Goal: Information Seeking & Learning: Find specific fact

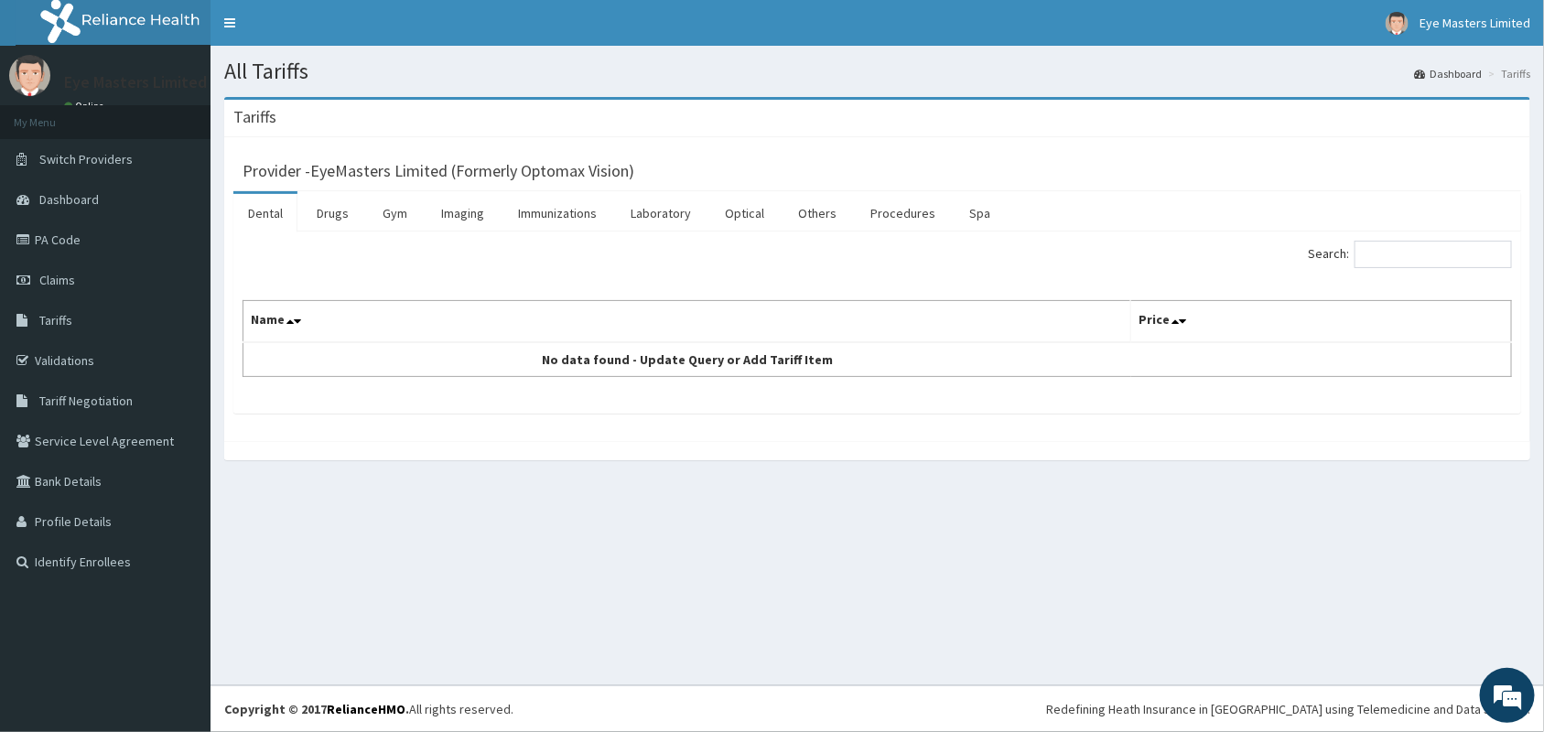
click at [345, 215] on link "Drugs" at bounding box center [332, 213] width 61 height 38
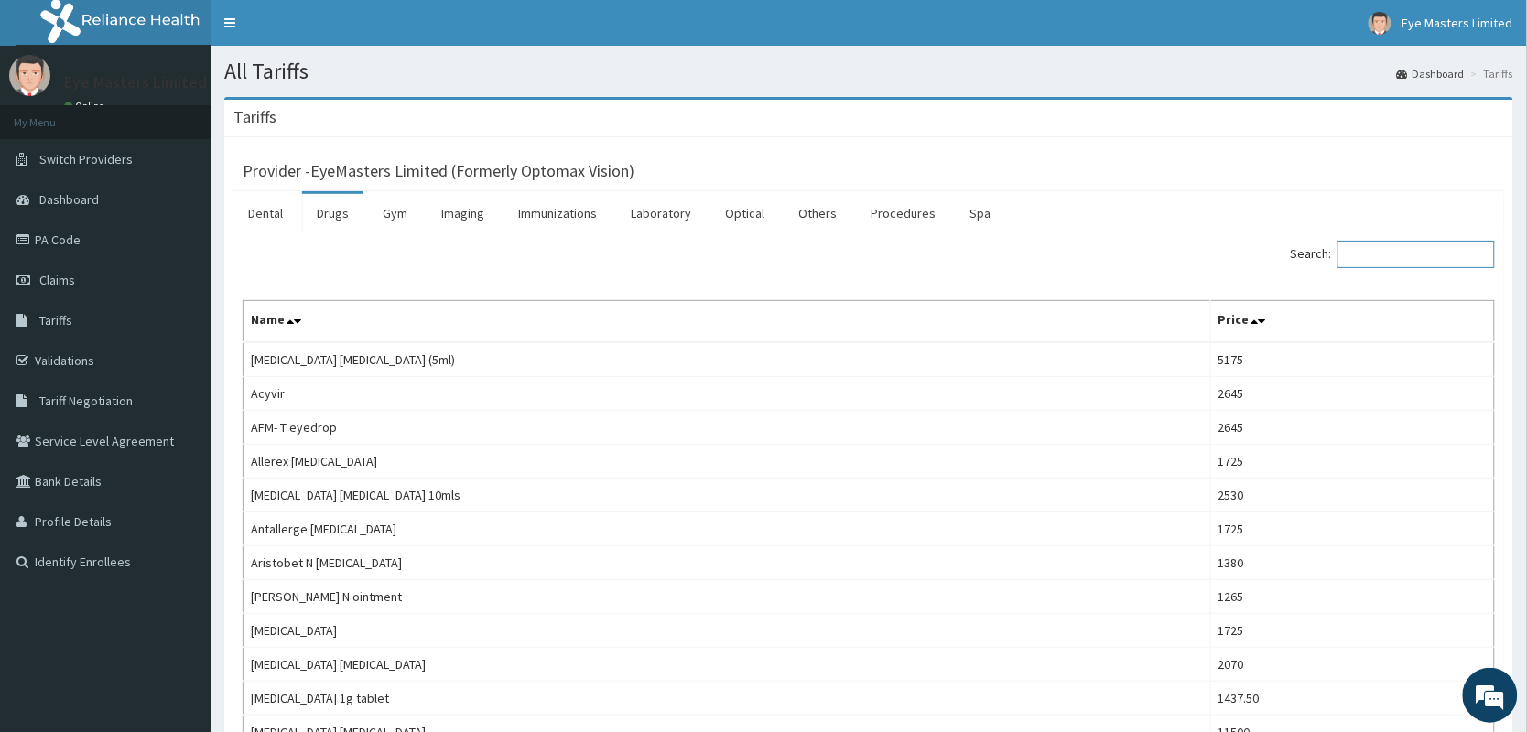
click at [1362, 259] on input "Search:" at bounding box center [1415, 254] width 157 height 27
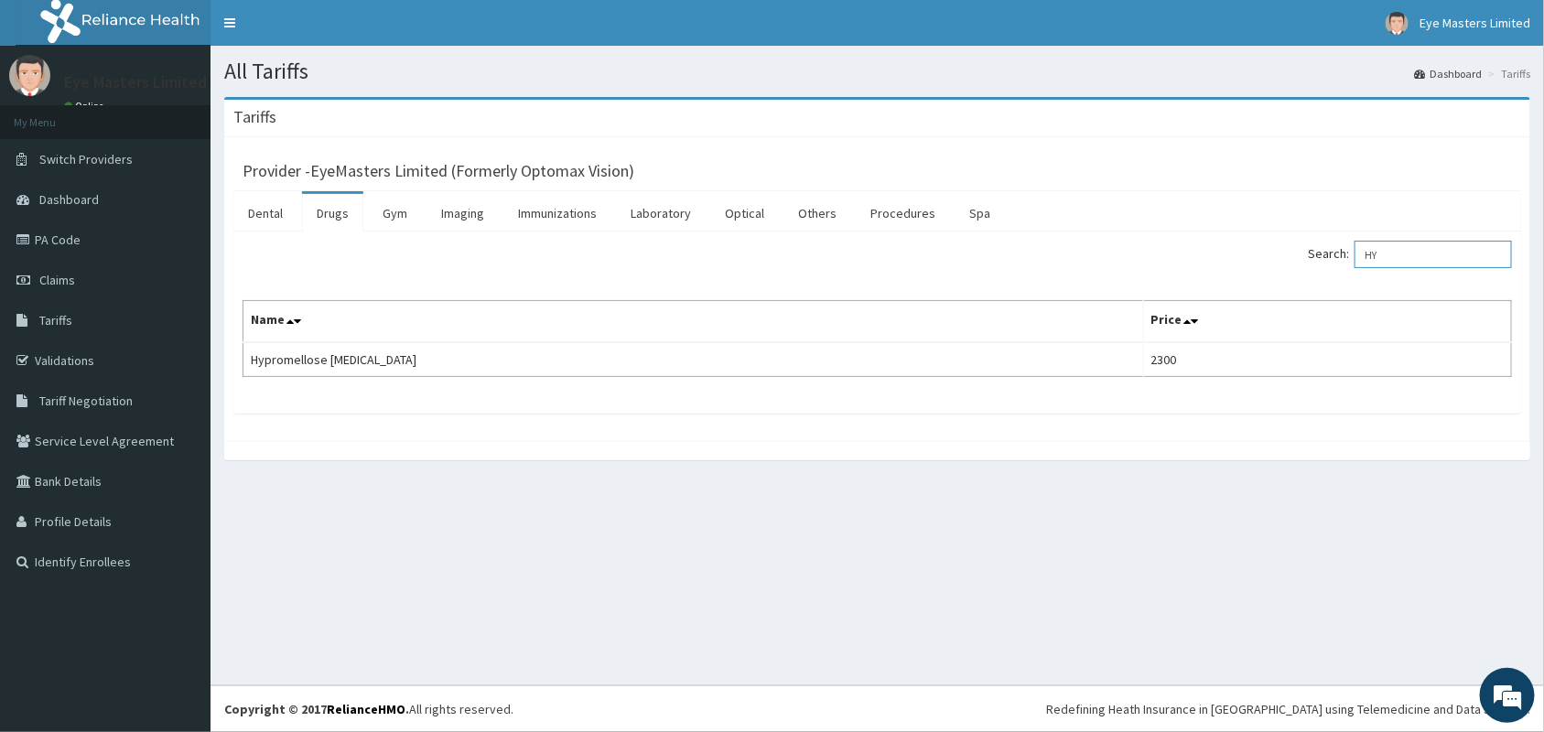
type input "H"
type input "Z"
type input "C"
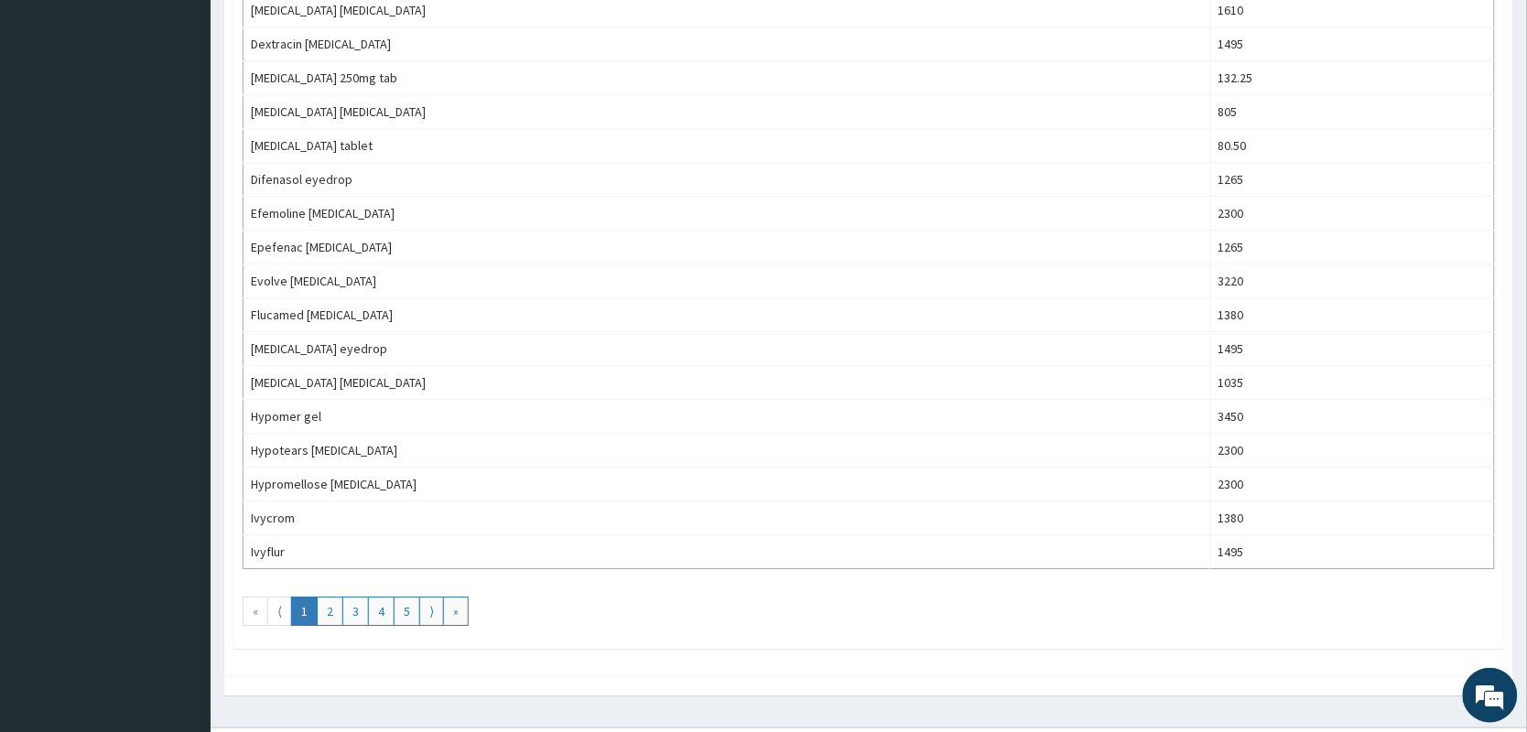
scroll to position [1476, 0]
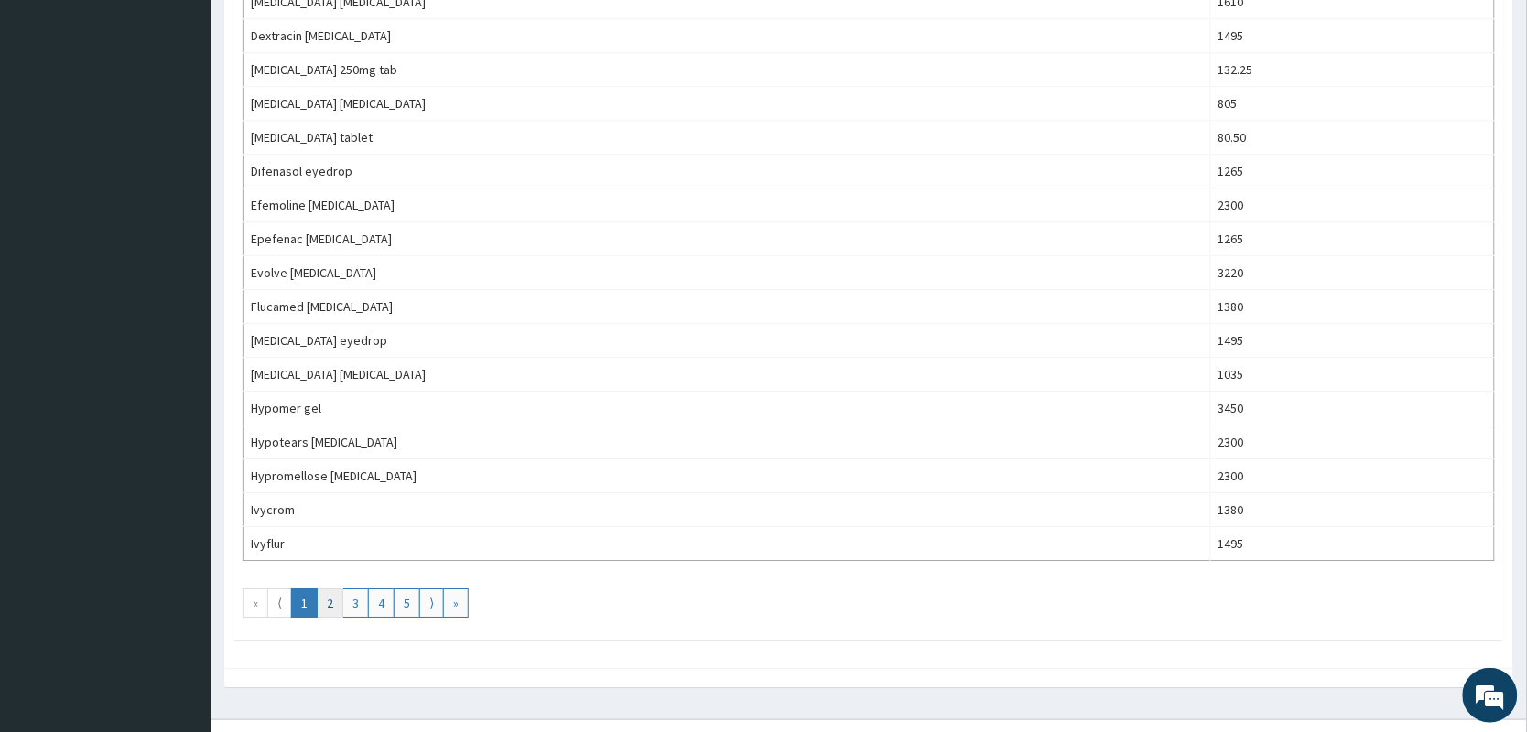
click at [327, 616] on link "2" at bounding box center [330, 603] width 27 height 29
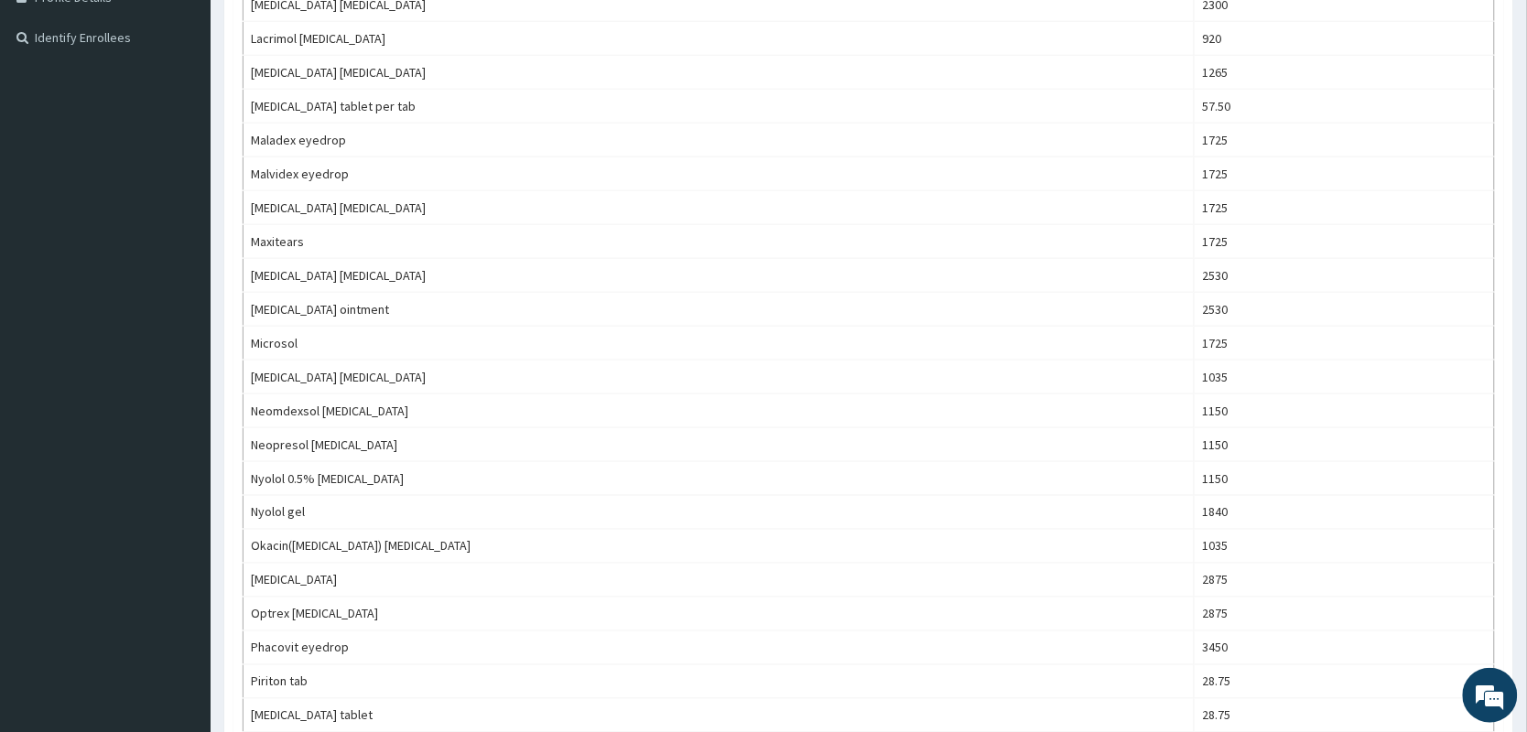
scroll to position [503, 0]
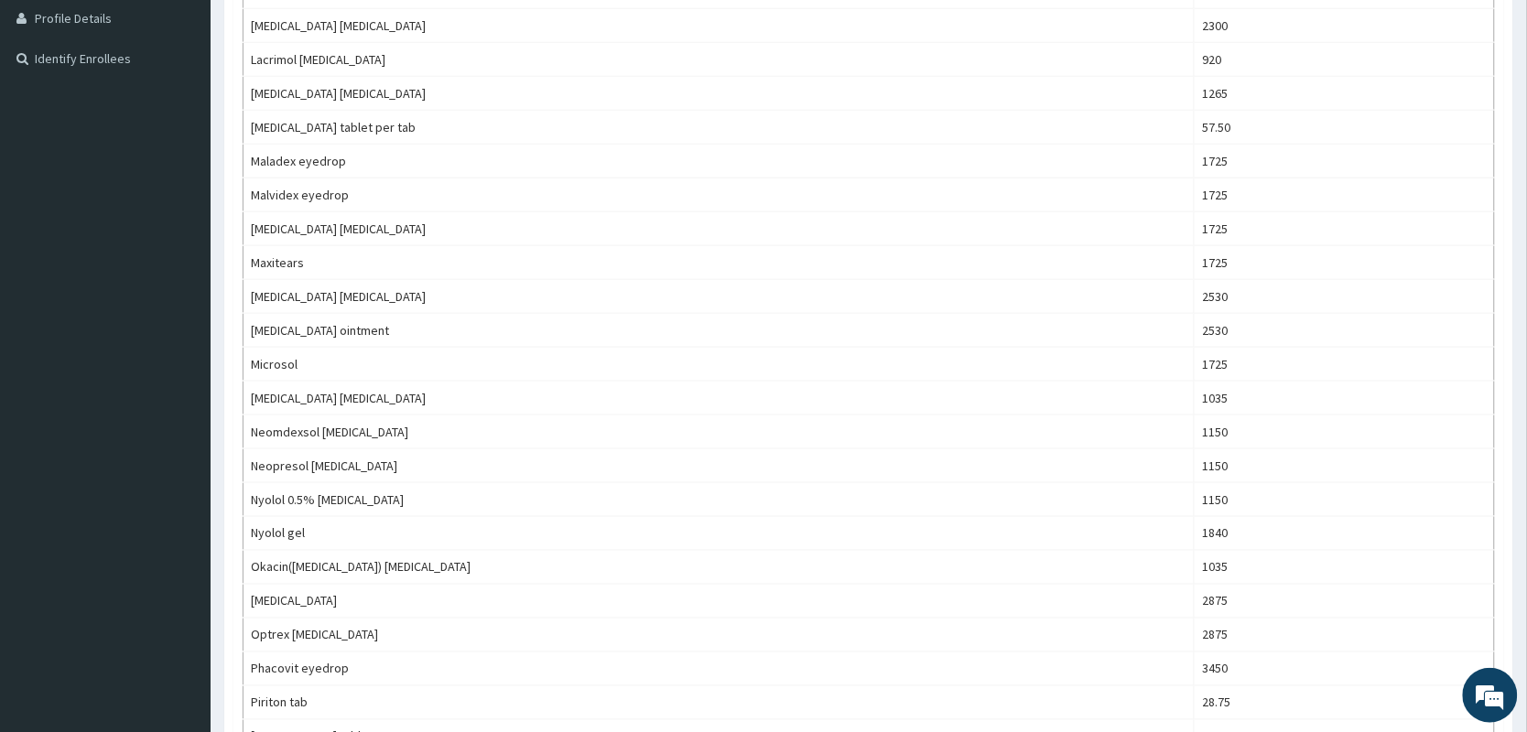
drag, startPoint x: 1525, startPoint y: 201, endPoint x: 1526, endPoint y: -6, distance: 207.8
click at [1526, 0] on html "R EL Toggle navigation Eye Masters Limited Eye Masters Limited - [EMAIL_ADDRESS…" at bounding box center [763, 618] width 1527 height 2242
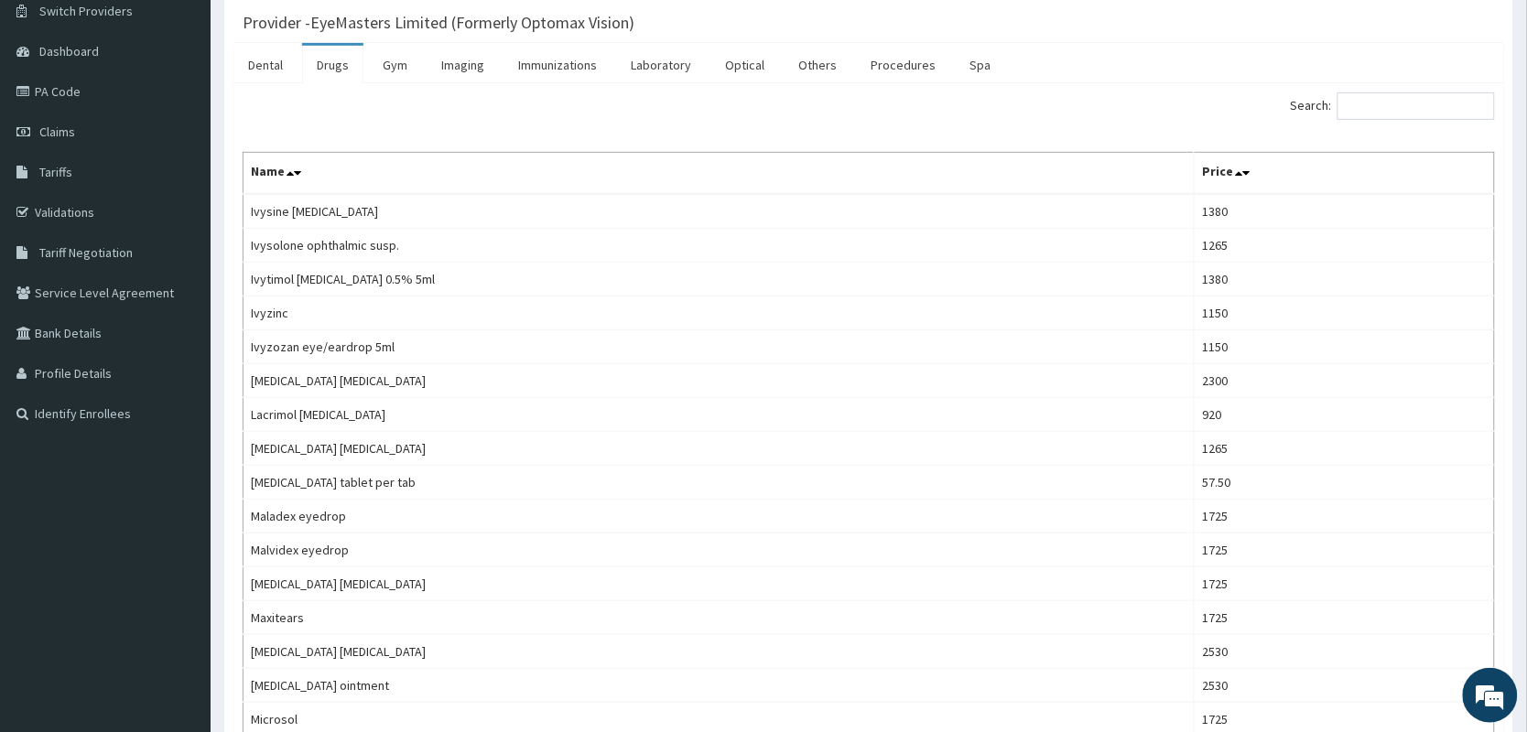
scroll to position [0, 0]
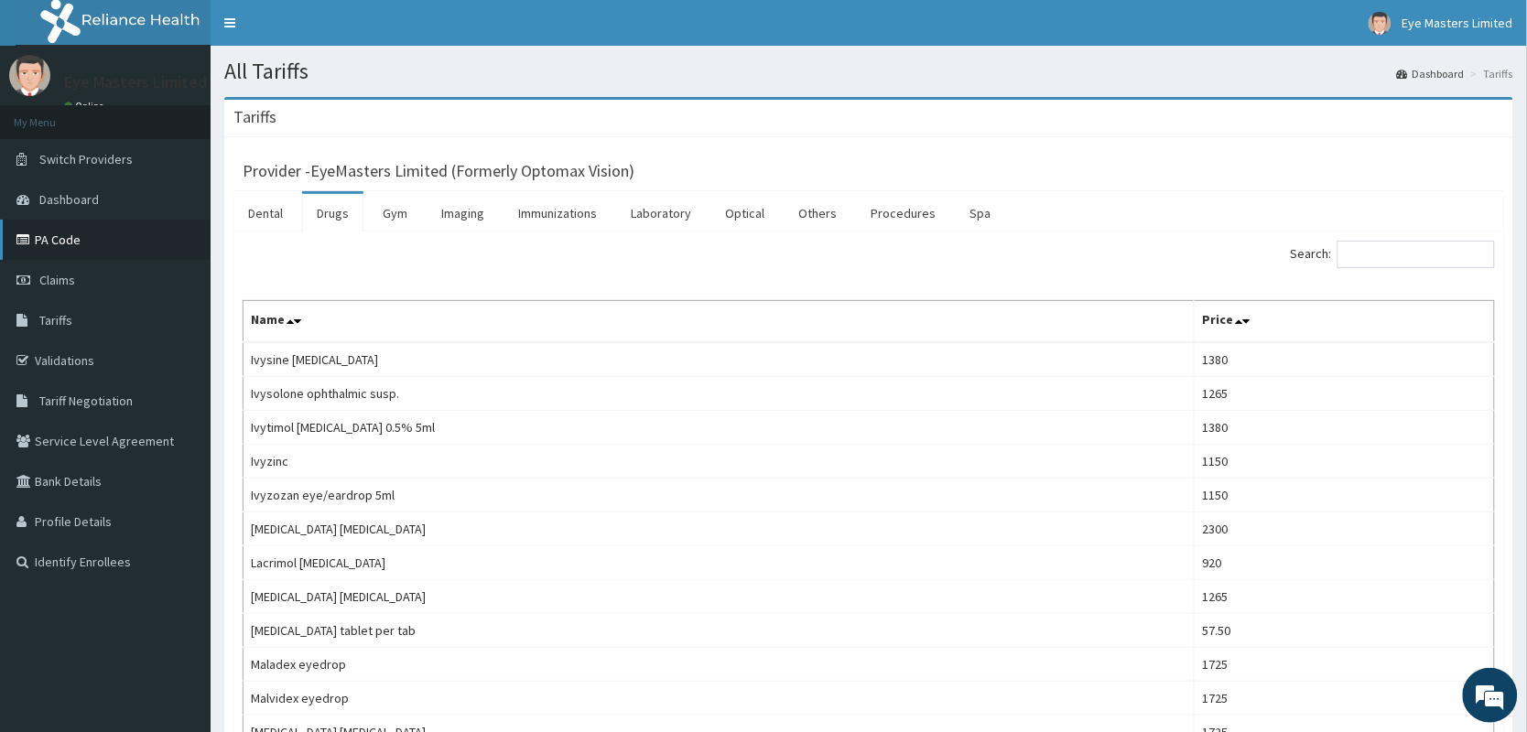
click at [113, 238] on link "PA Code" at bounding box center [105, 240] width 211 height 40
